Goal: Task Accomplishment & Management: Use online tool/utility

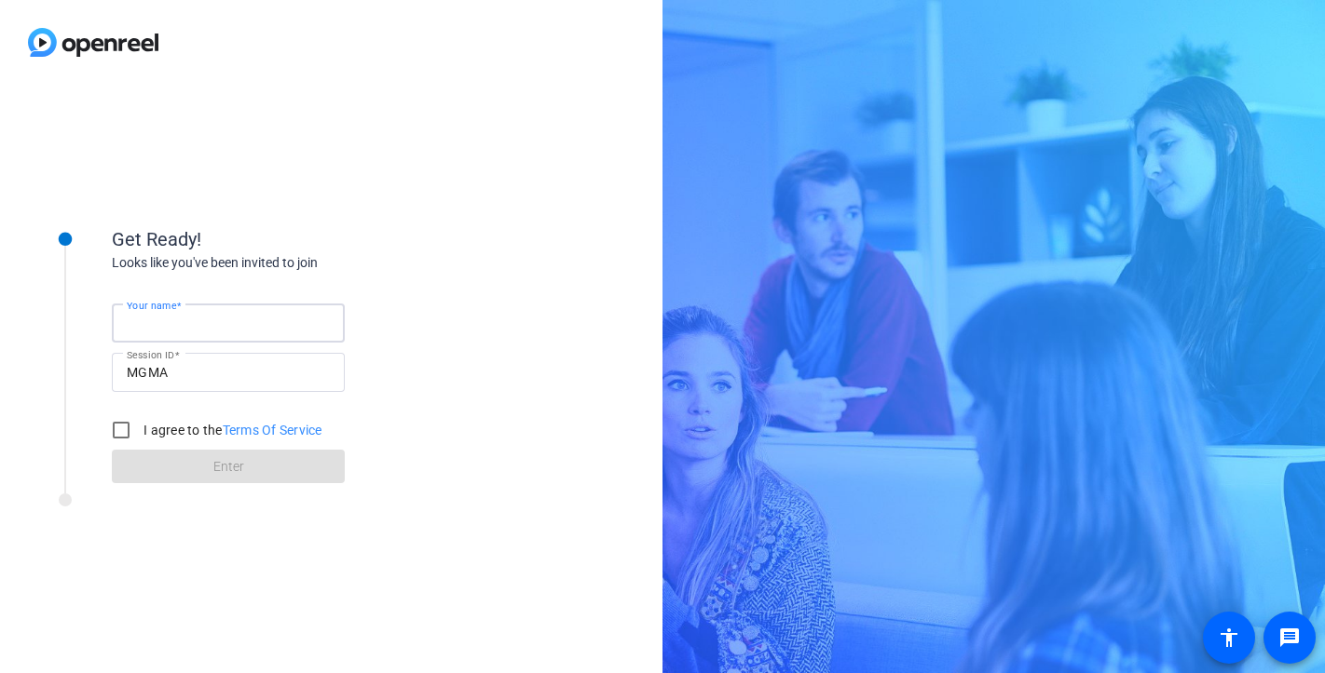
click at [242, 326] on input "Your name" at bounding box center [228, 323] width 203 height 22
type input "Mandye Ring"
click at [158, 428] on label "I agree to the Terms Of Service" at bounding box center [231, 430] width 183 height 19
click at [140, 428] on input "I agree to the Terms Of Service" at bounding box center [120, 430] width 37 height 37
checkbox input "true"
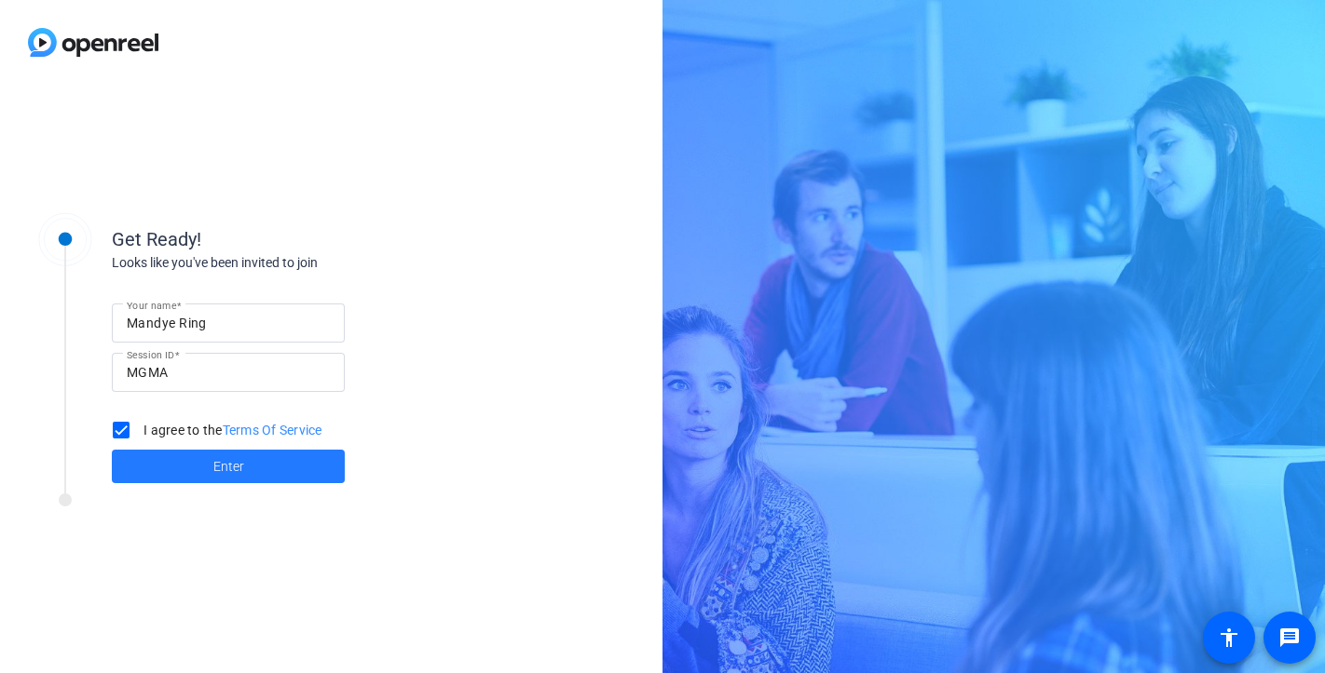
click at [203, 466] on span at bounding box center [228, 466] width 233 height 45
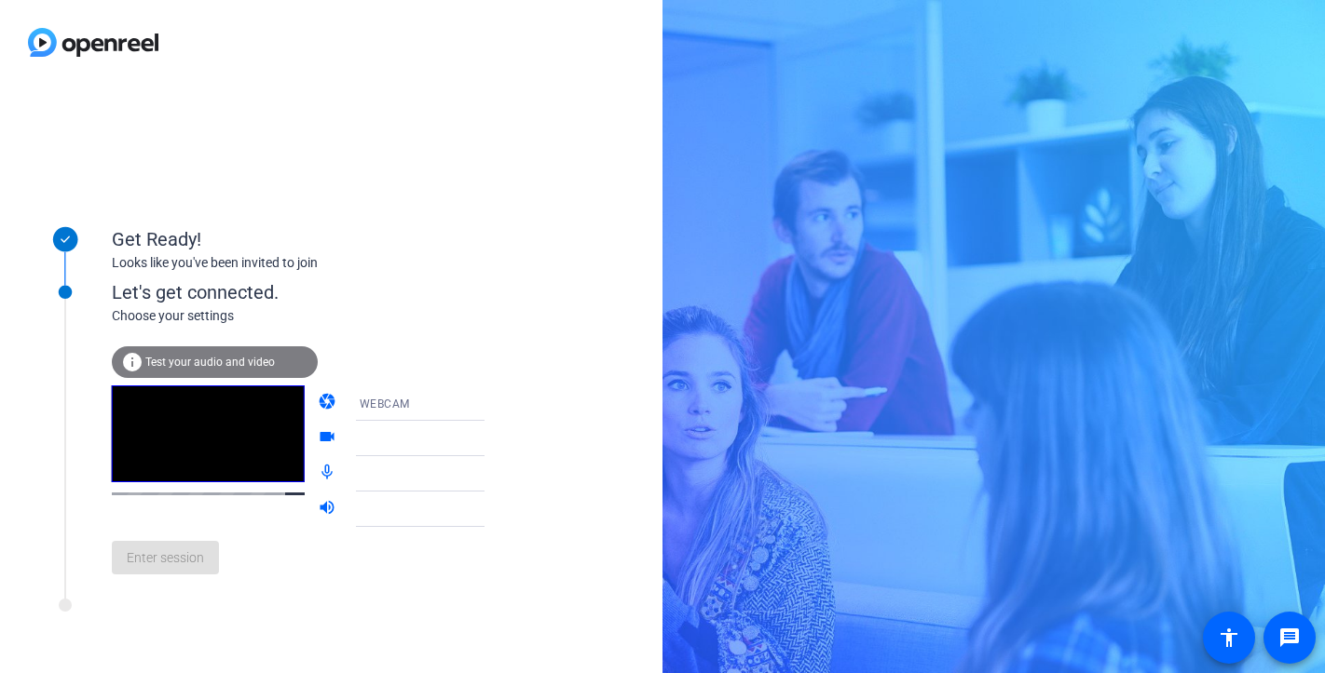
click at [318, 442] on mat-icon "videocam" at bounding box center [329, 439] width 22 height 22
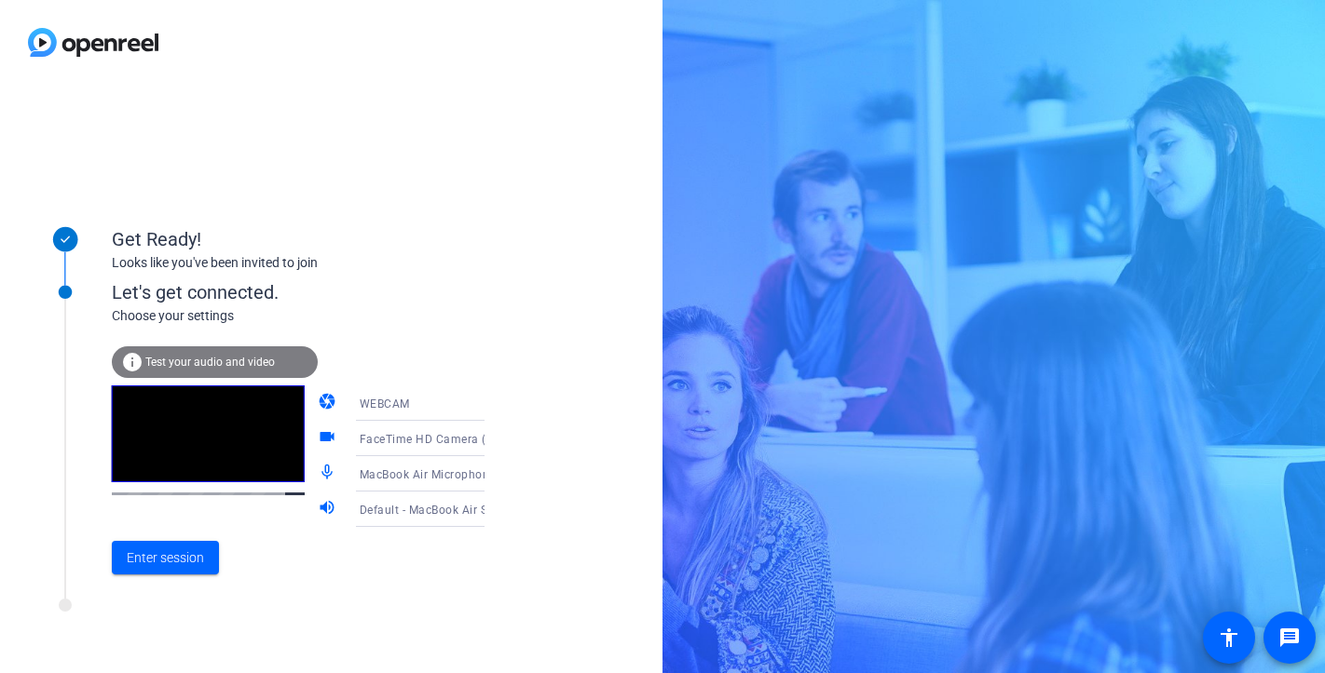
click at [384, 404] on span "WEBCAM" at bounding box center [385, 404] width 50 height 13
click at [418, 296] on div at bounding box center [662, 336] width 1325 height 673
click at [318, 439] on mat-icon "videocam" at bounding box center [329, 439] width 22 height 22
click at [433, 397] on div "WEBCAM" at bounding box center [430, 403] width 140 height 23
click at [511, 330] on div at bounding box center [662, 336] width 1325 height 673
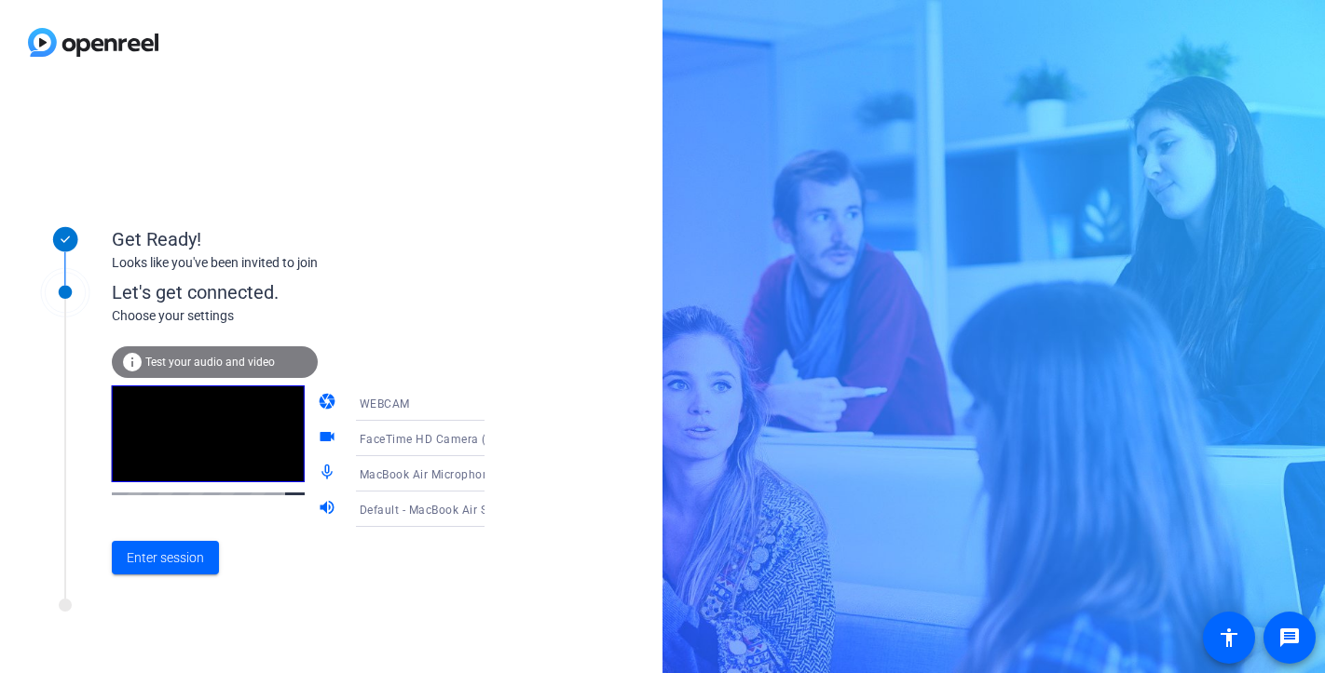
click at [492, 447] on icon at bounding box center [503, 439] width 22 height 22
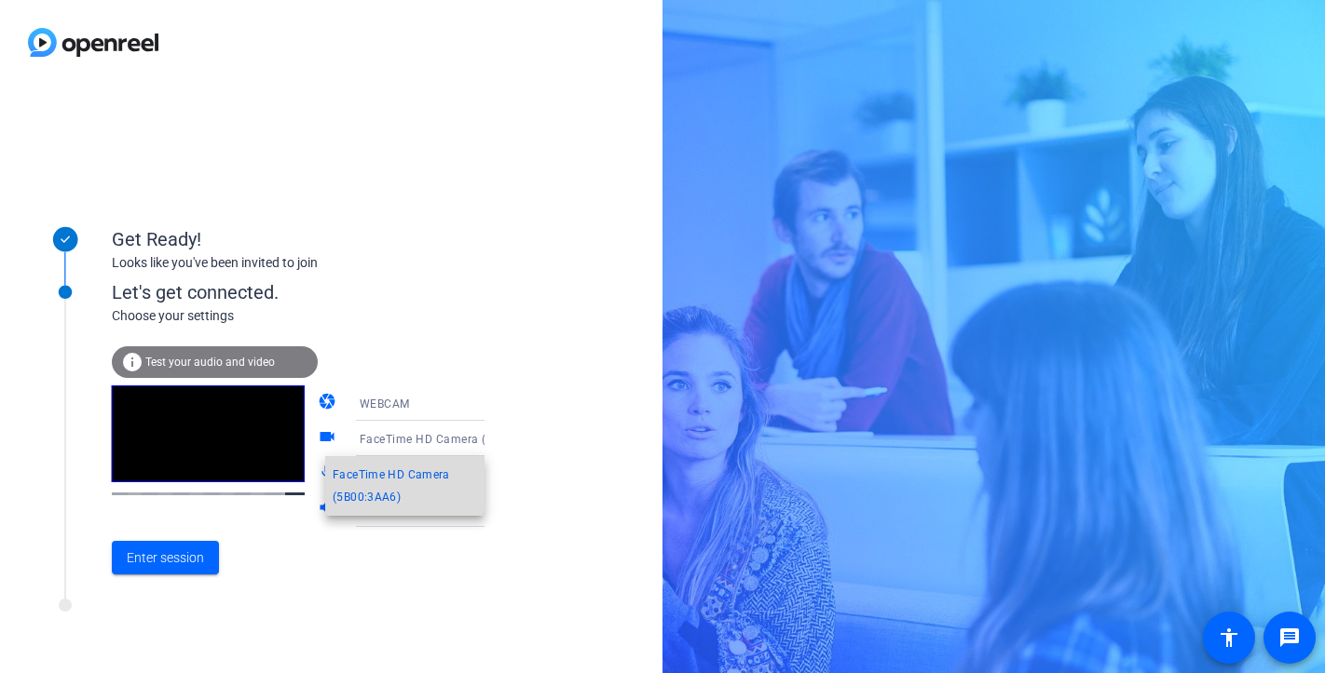
click at [439, 489] on span "FaceTime HD Camera (5B00:3AA6)" at bounding box center [405, 486] width 144 height 45
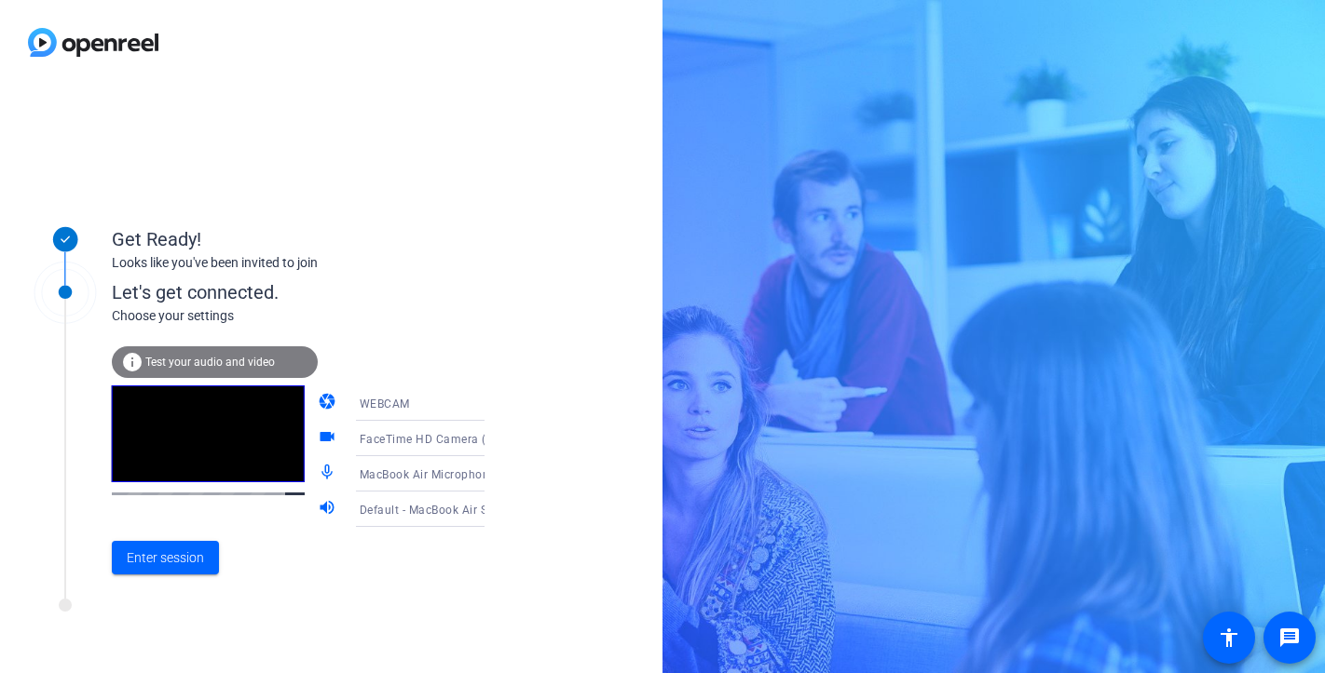
click at [197, 427] on video at bounding box center [208, 434] width 193 height 97
click at [195, 541] on span at bounding box center [165, 558] width 107 height 45
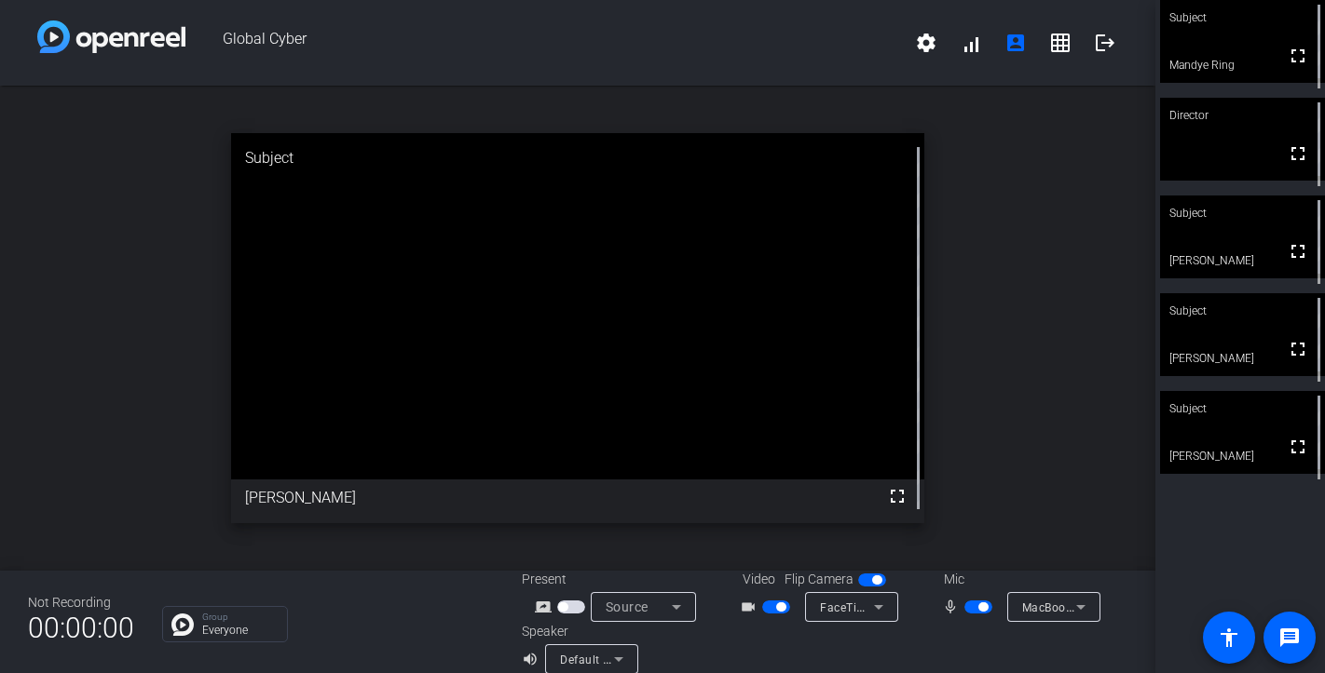
click at [781, 611] on span "button" at bounding box center [780, 607] width 9 height 9
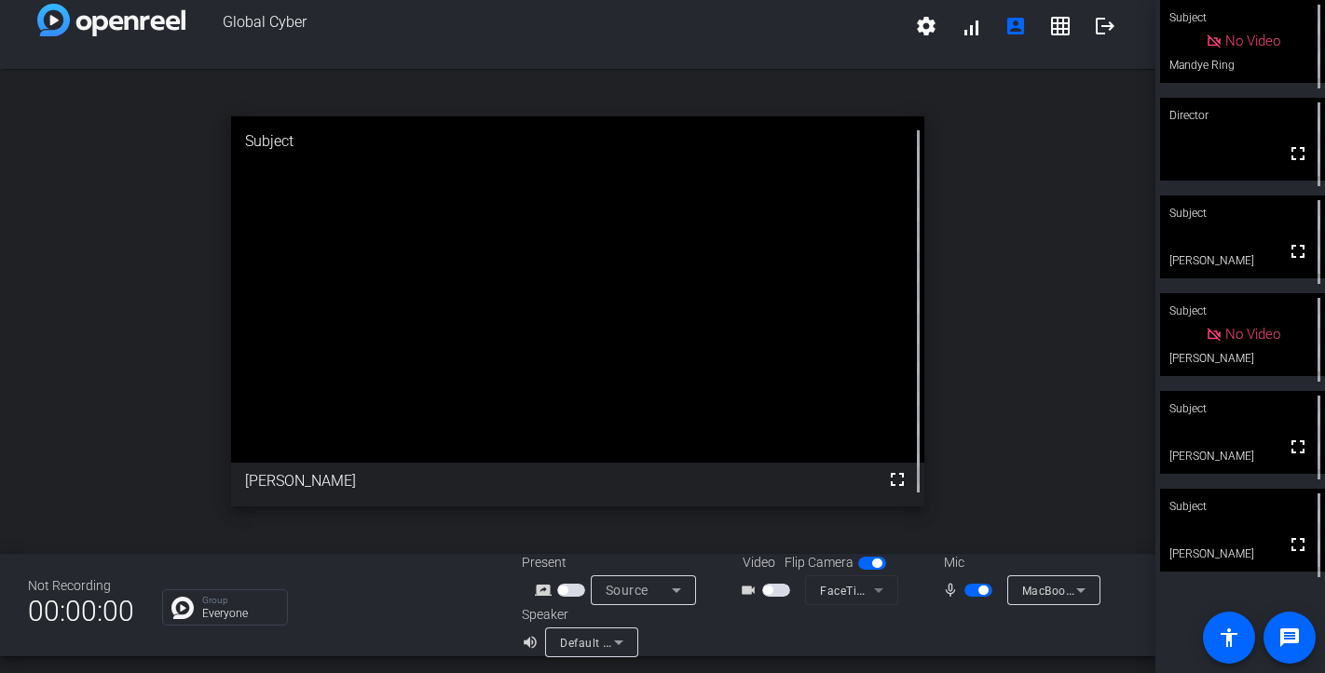
scroll to position [21, 0]
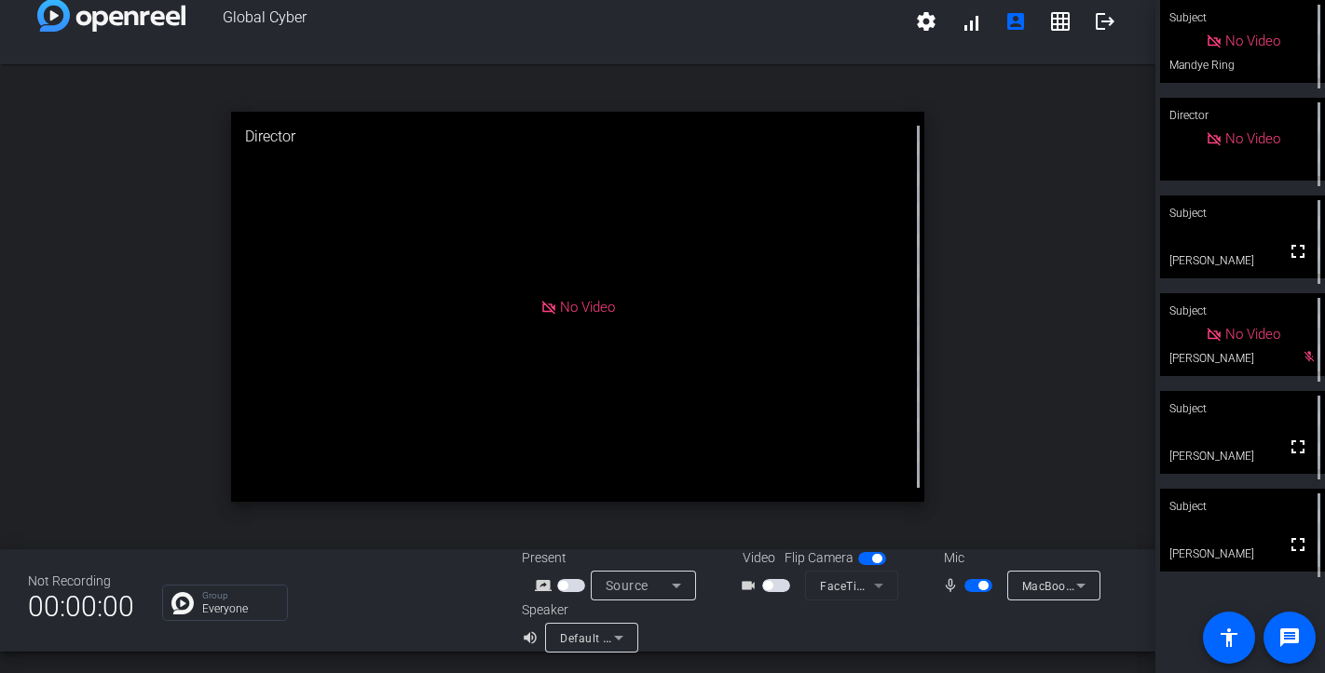
click at [980, 581] on span "button" at bounding box center [982, 585] width 9 height 9
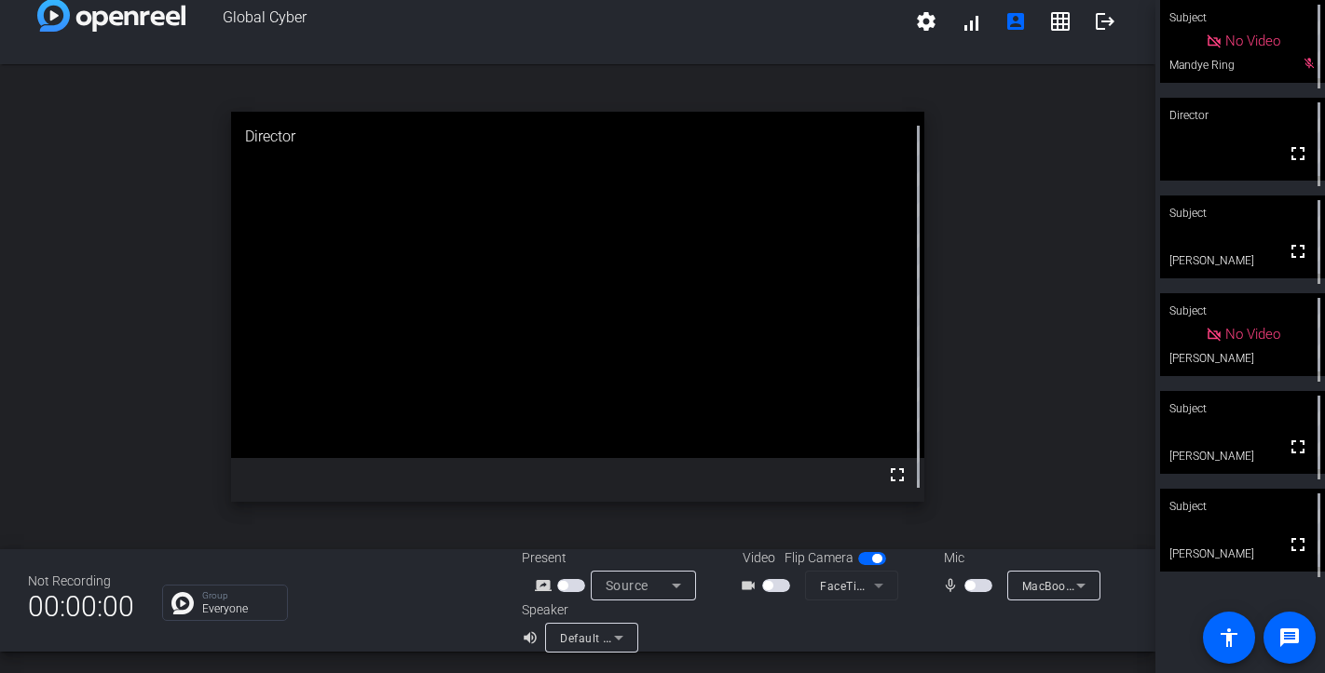
click at [976, 589] on span "button" at bounding box center [978, 585] width 28 height 13
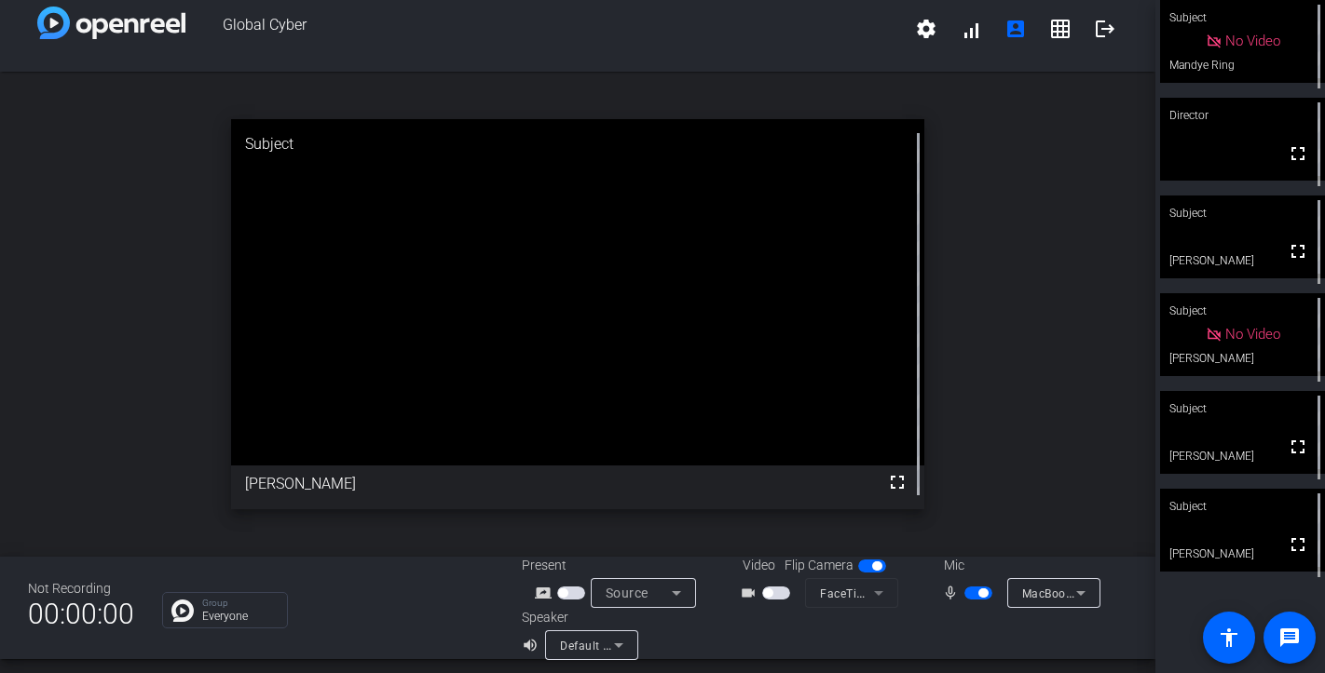
scroll to position [13, 0]
